Goal: Task Accomplishment & Management: Use online tool/utility

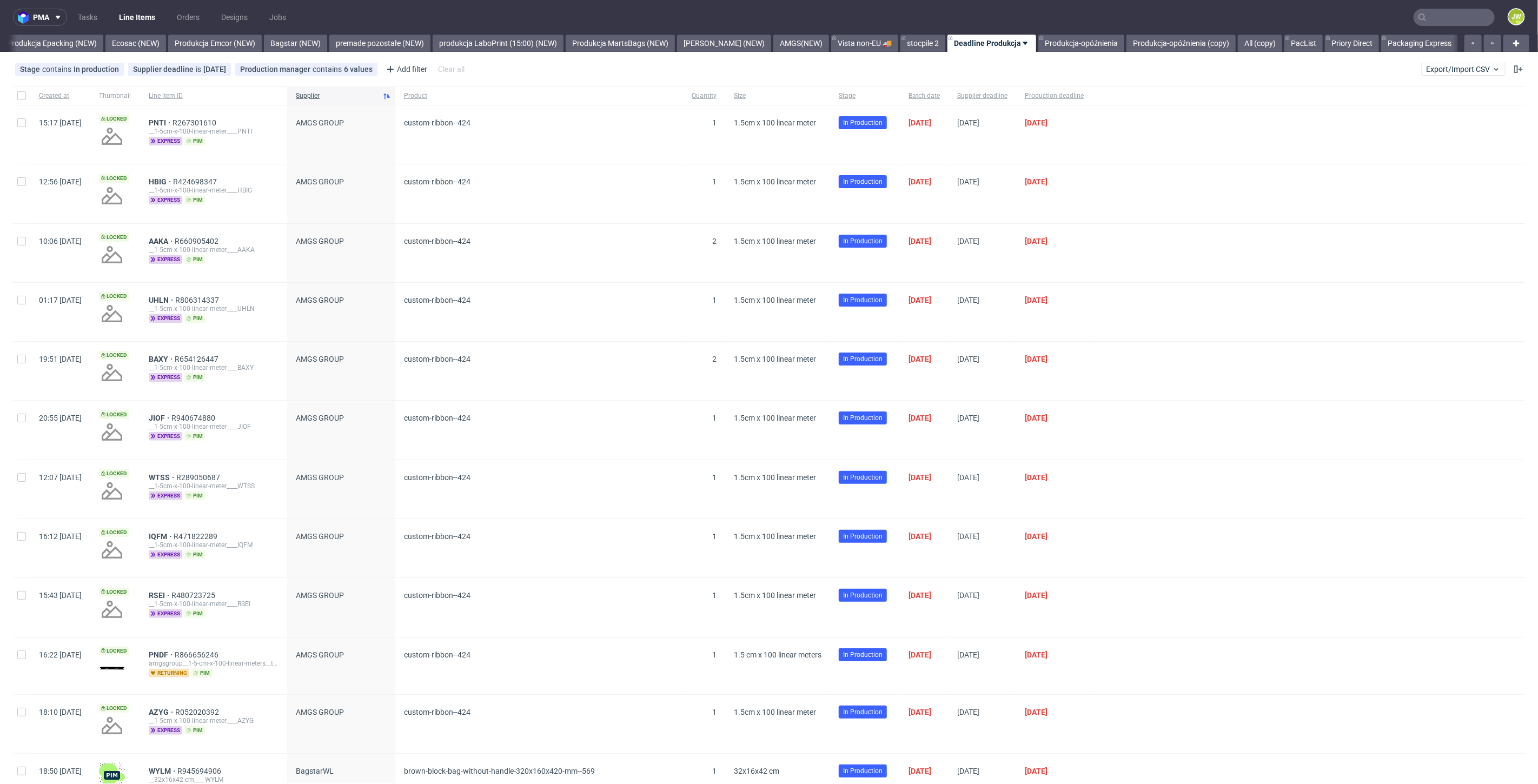
scroll to position [0, 2401]
click at [1447, 14] on input "text" at bounding box center [1454, 17] width 82 height 17
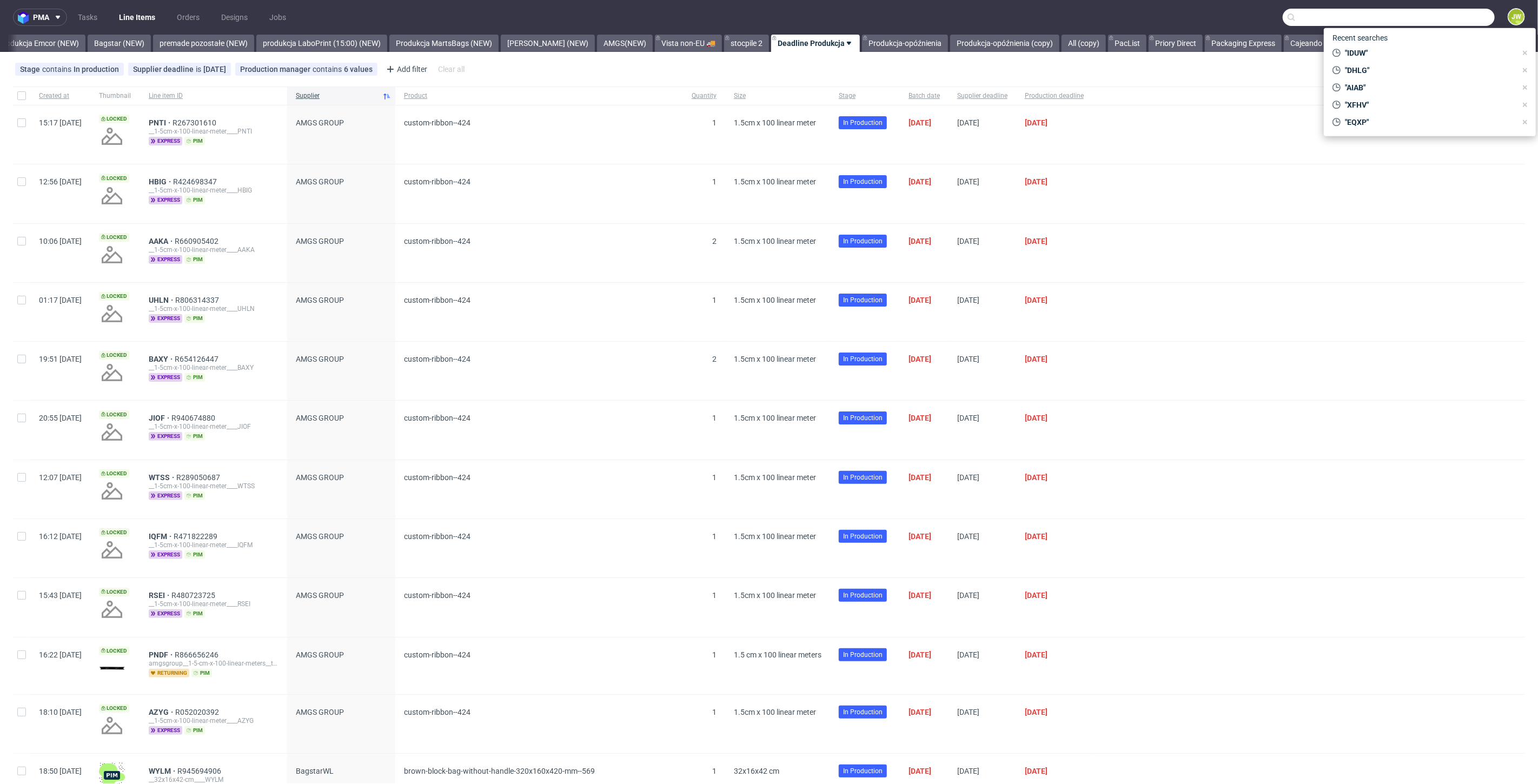
paste input "RTRU"
type input "RTRU"
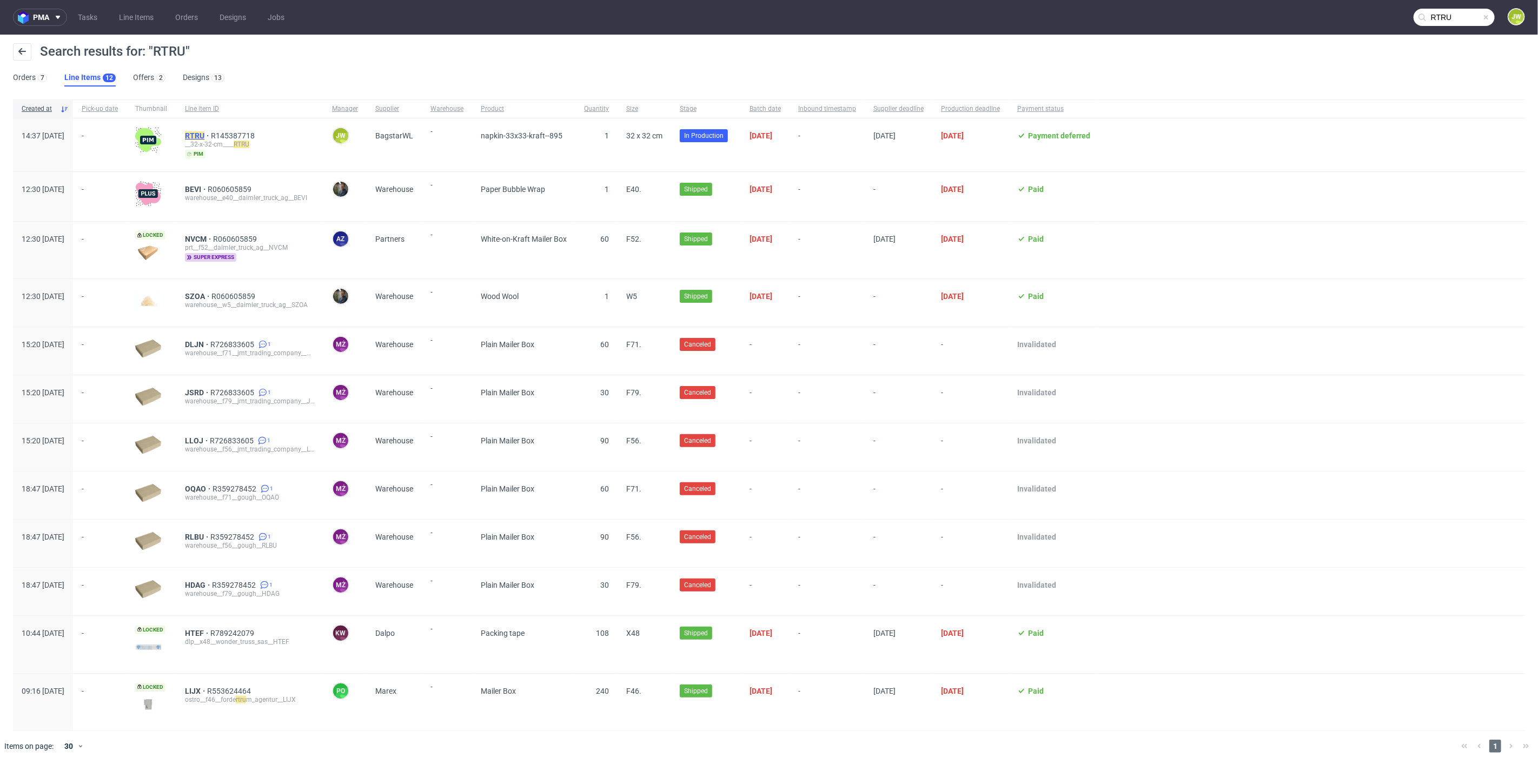
click at [205, 133] on mark "RTRU" at bounding box center [195, 135] width 20 height 9
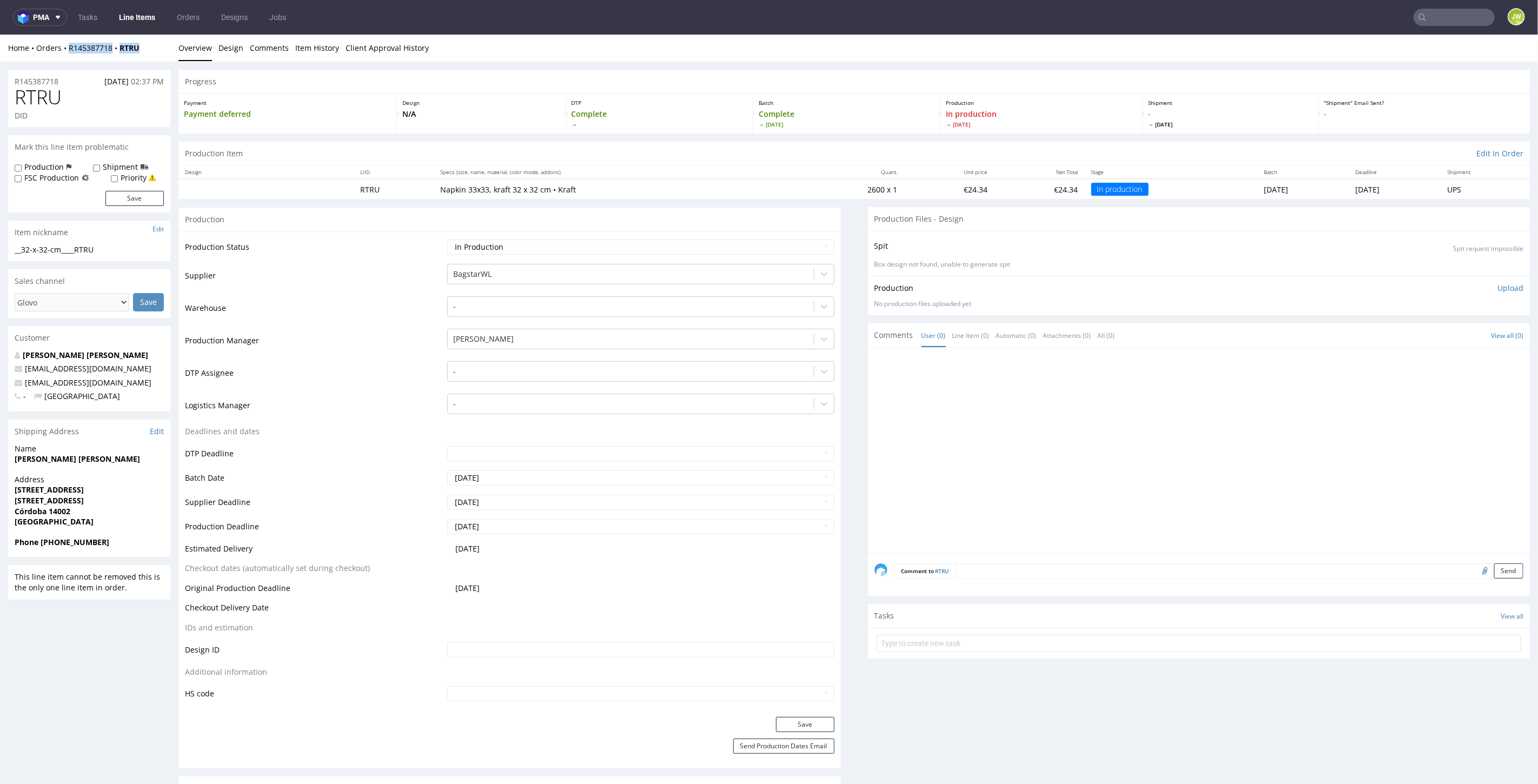
drag, startPoint x: 161, startPoint y: 50, endPoint x: 67, endPoint y: 59, distance: 94.4
click at [67, 59] on div "Home Orders R145387718 RTRU Overview Design Comments Item History Client Approv…" at bounding box center [769, 47] width 1538 height 27
copy div "R145387718 RTRU"
click at [131, 16] on link "Line Items" at bounding box center [137, 17] width 50 height 17
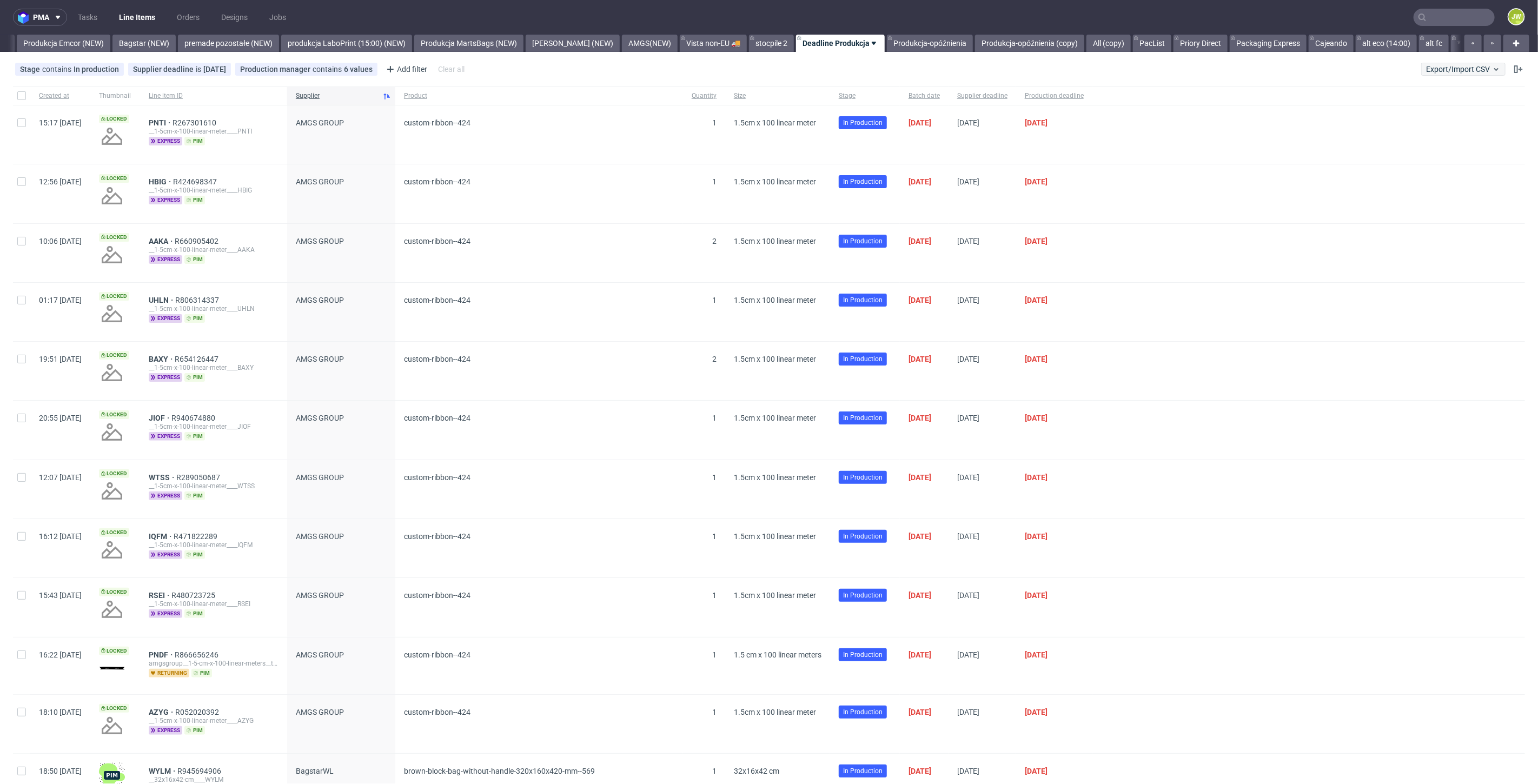
scroll to position [0, 2401]
click at [1432, 68] on span "Export/Import CSV" at bounding box center [1463, 69] width 75 height 9
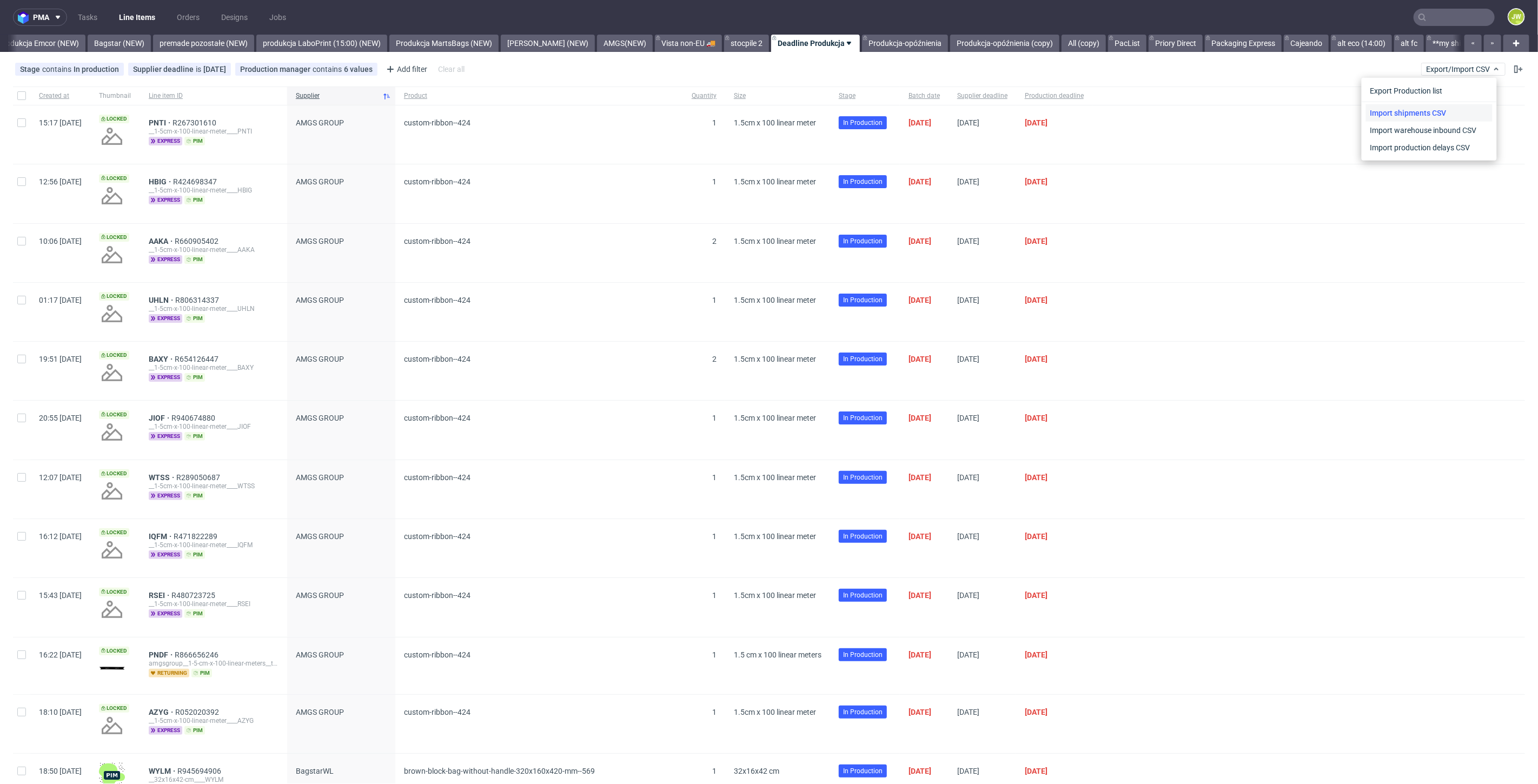
click at [1421, 112] on link "Import shipments CSV" at bounding box center [1429, 112] width 126 height 17
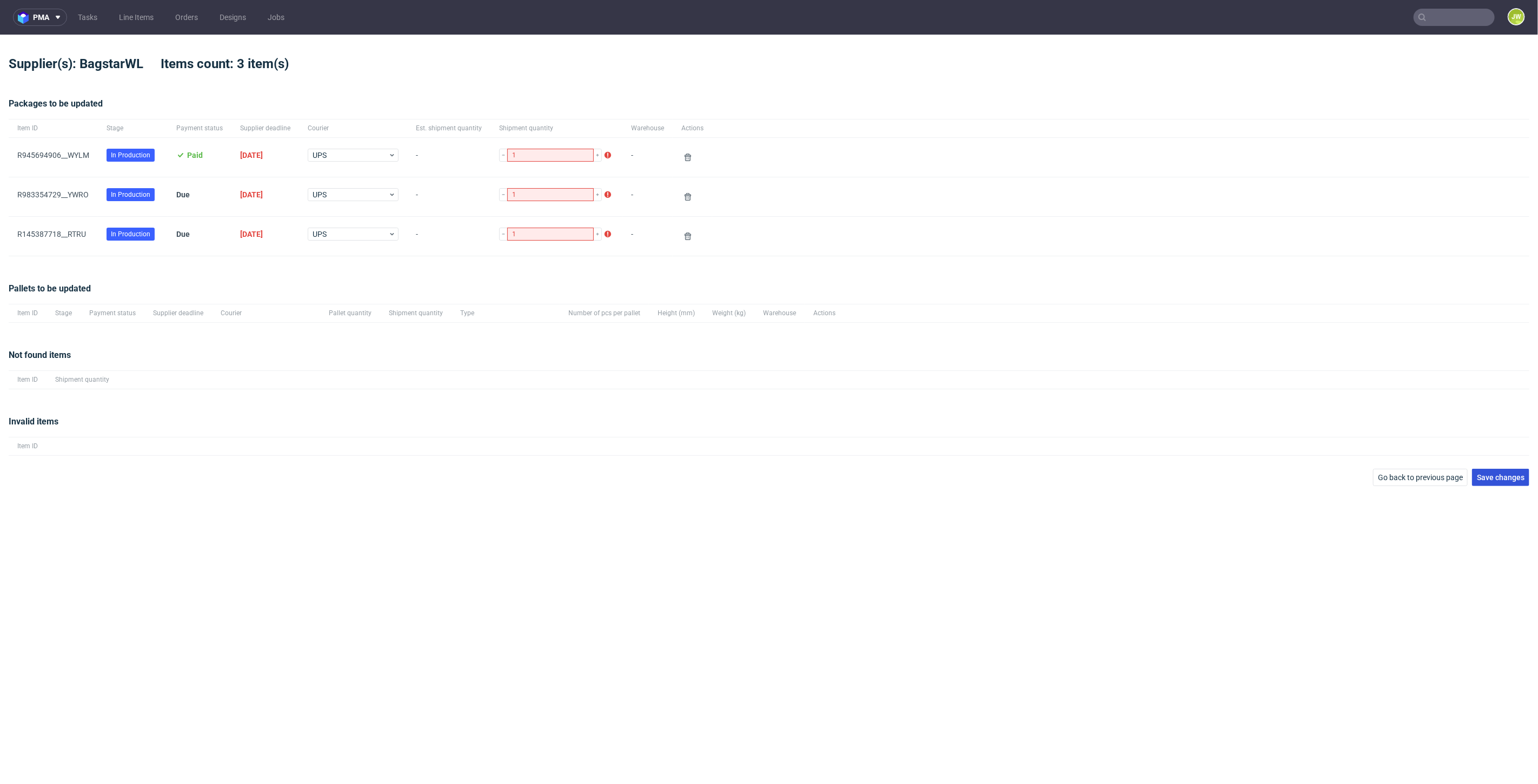
click at [1496, 474] on span "Save changes" at bounding box center [1501, 478] width 48 height 8
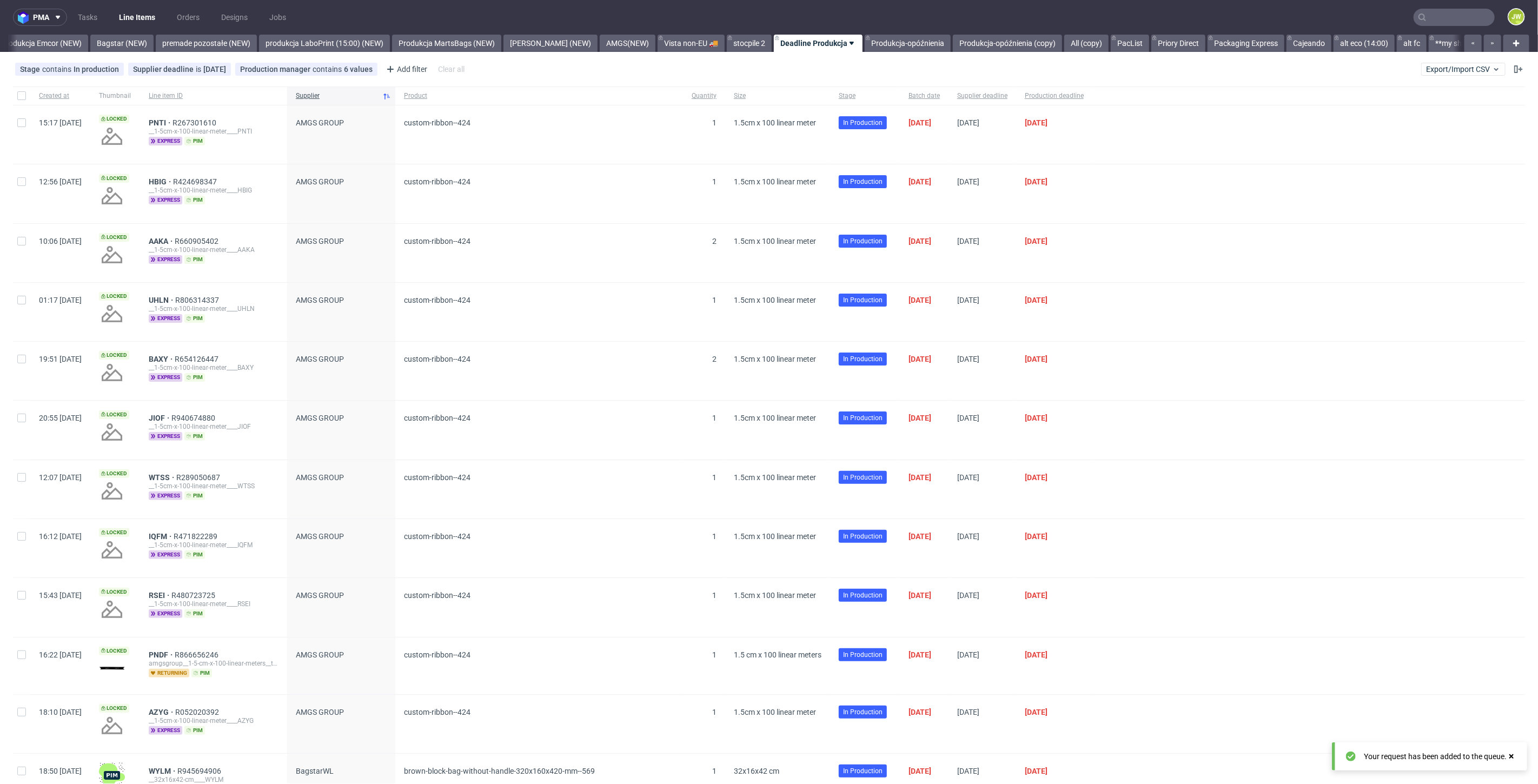
scroll to position [0, 2401]
click at [1448, 65] on span "Export/Import CSV" at bounding box center [1463, 69] width 75 height 9
click at [1428, 116] on link "Import shipments CSV" at bounding box center [1429, 112] width 126 height 17
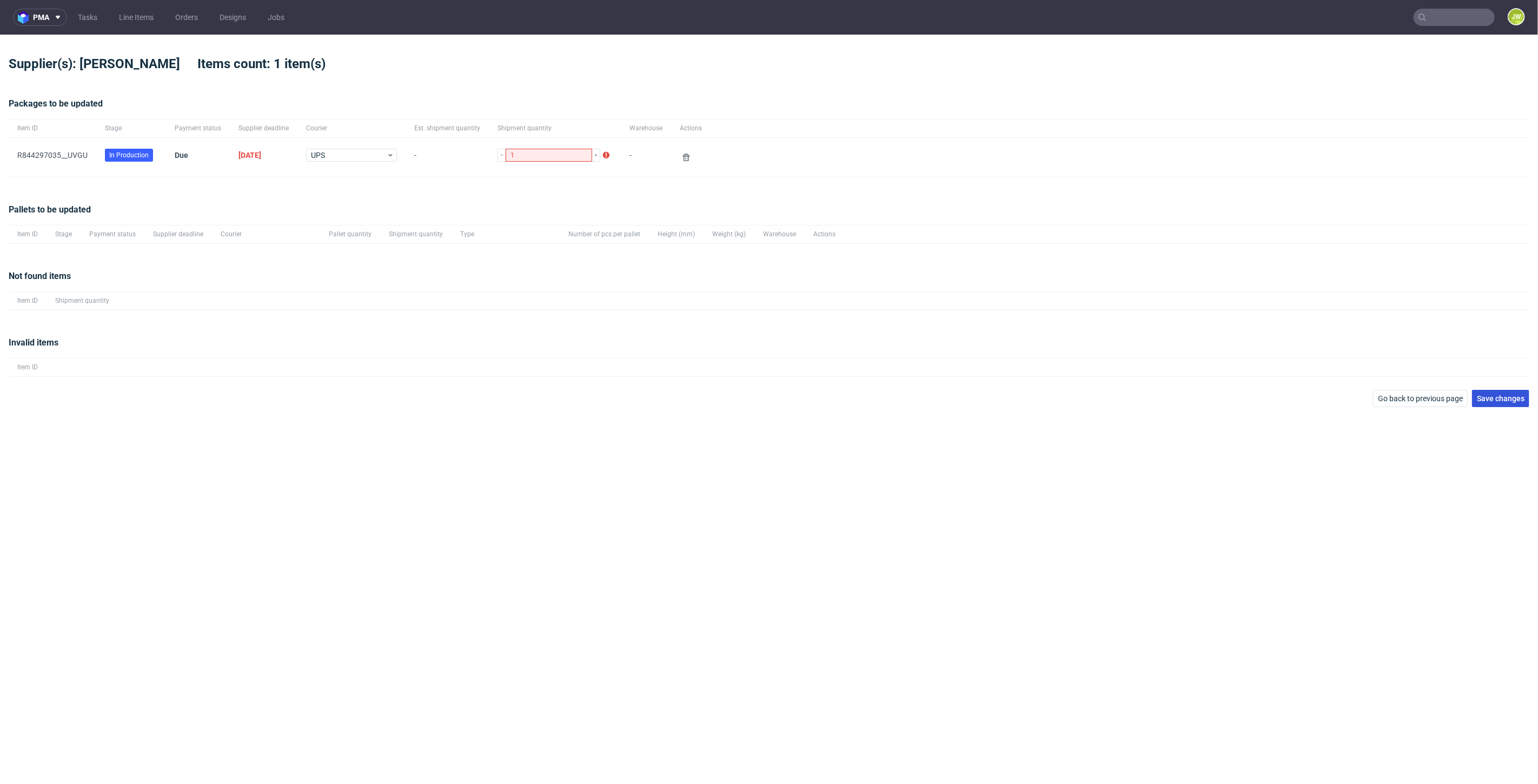
click at [1488, 402] on button "Save changes" at bounding box center [1501, 397] width 58 height 17
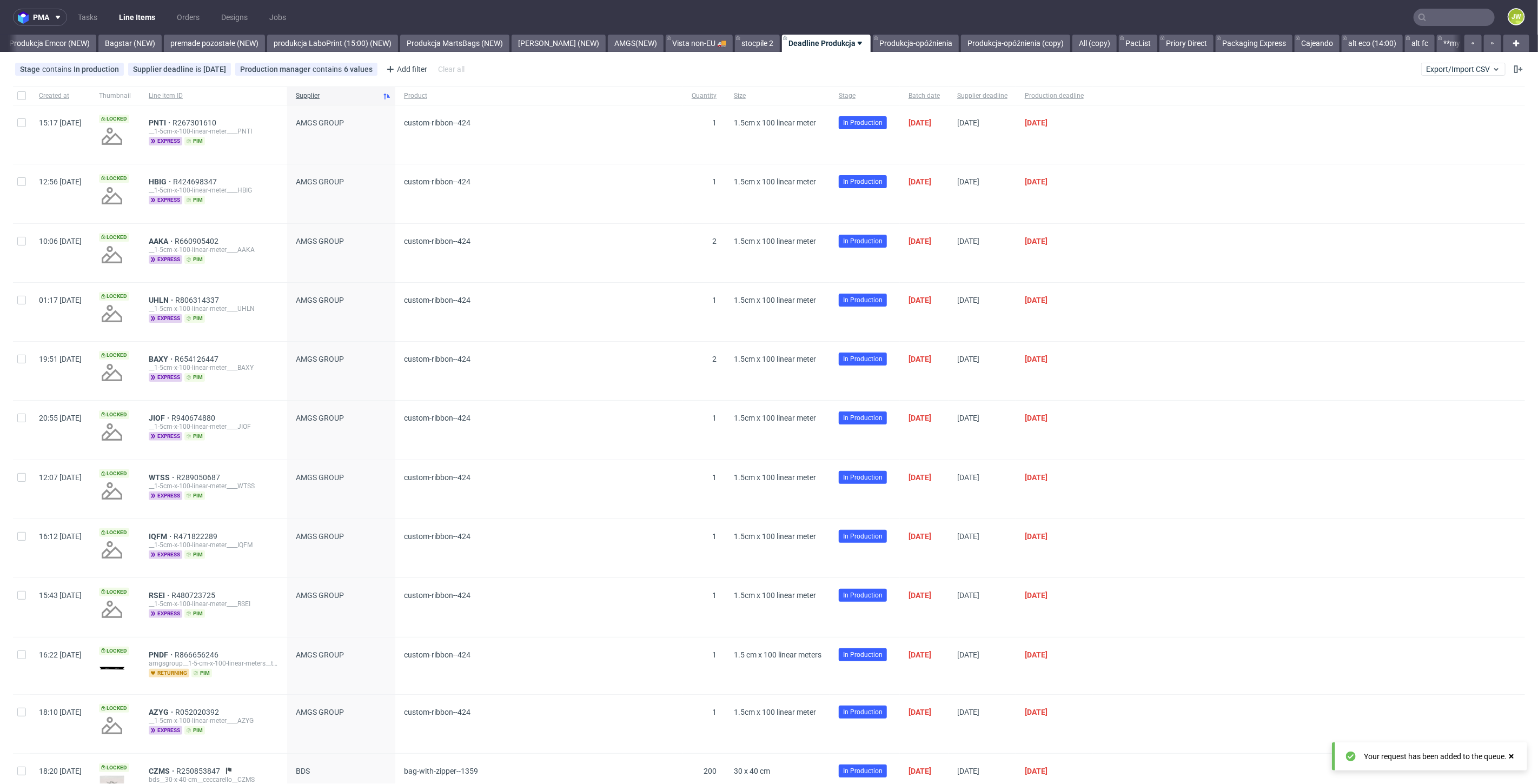
scroll to position [0, 2401]
